Goal: Task Accomplishment & Management: Manage account settings

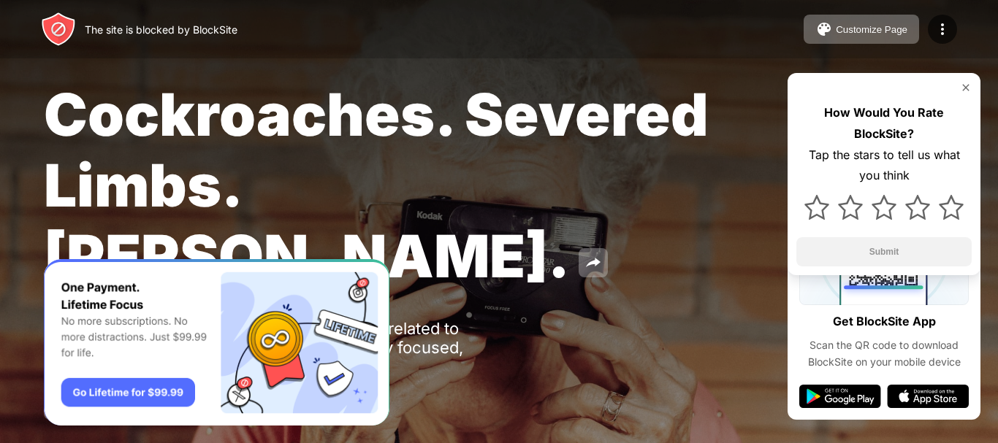
click at [972, 88] on div "How Would You Rate BlockSite? Tap the stars to tell us what you think Submit" at bounding box center [883, 174] width 193 height 202
click at [973, 88] on div "How Would You Rate BlockSite? Tap the stars to tell us what you think Submit" at bounding box center [883, 174] width 193 height 202
click at [965, 88] on img at bounding box center [966, 88] width 12 height 12
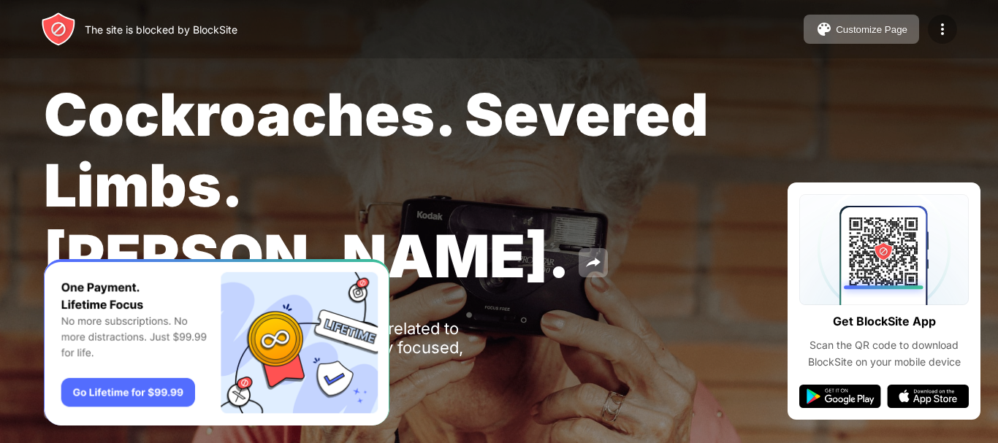
click at [943, 35] on img at bounding box center [942, 29] width 18 height 18
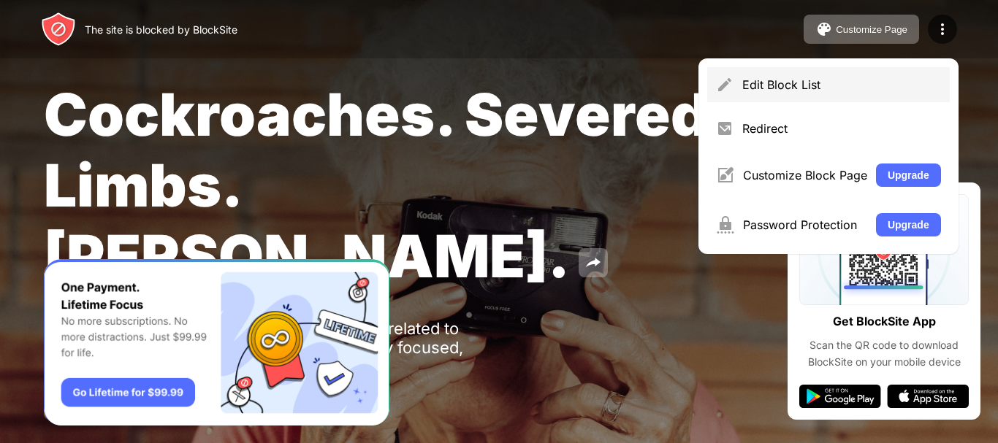
click at [857, 88] on div "Edit Block List" at bounding box center [841, 84] width 199 height 15
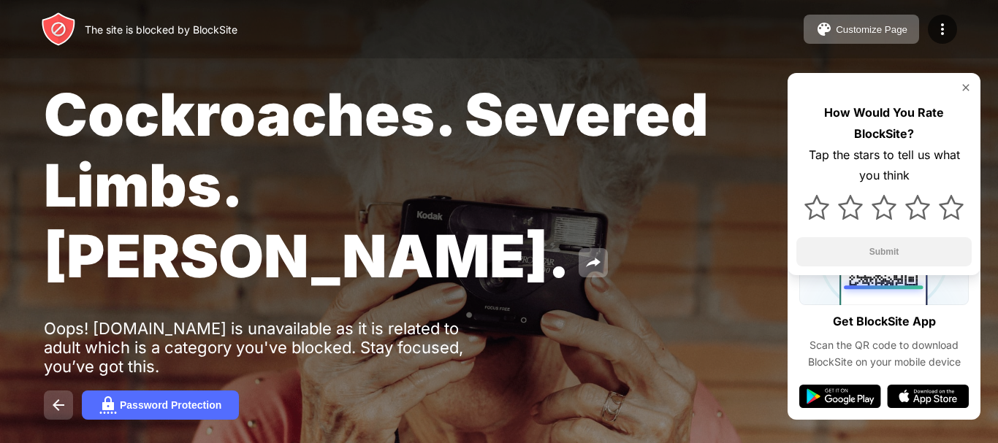
click at [50, 397] on img at bounding box center [59, 406] width 18 height 18
